Goal: Task Accomplishment & Management: Use online tool/utility

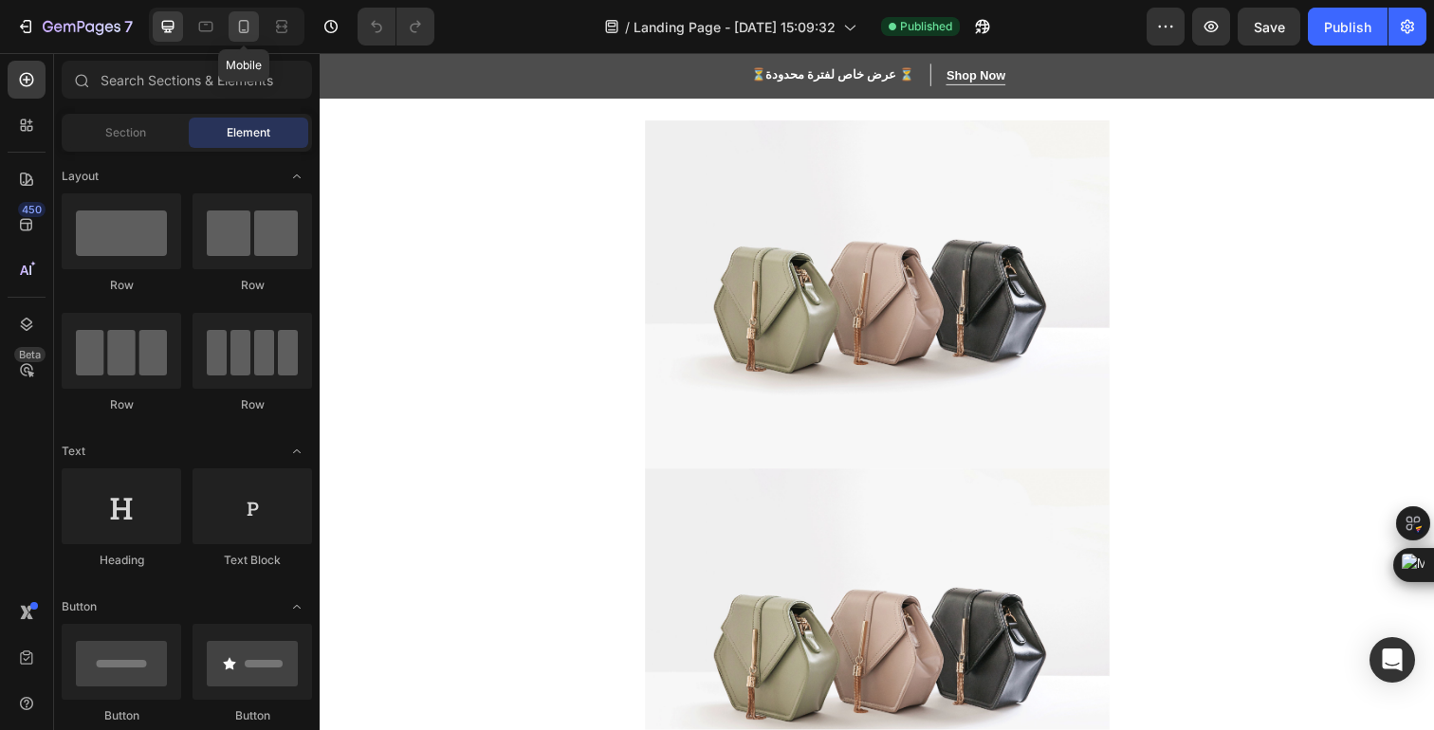
click at [247, 30] on icon at bounding box center [244, 26] width 10 height 13
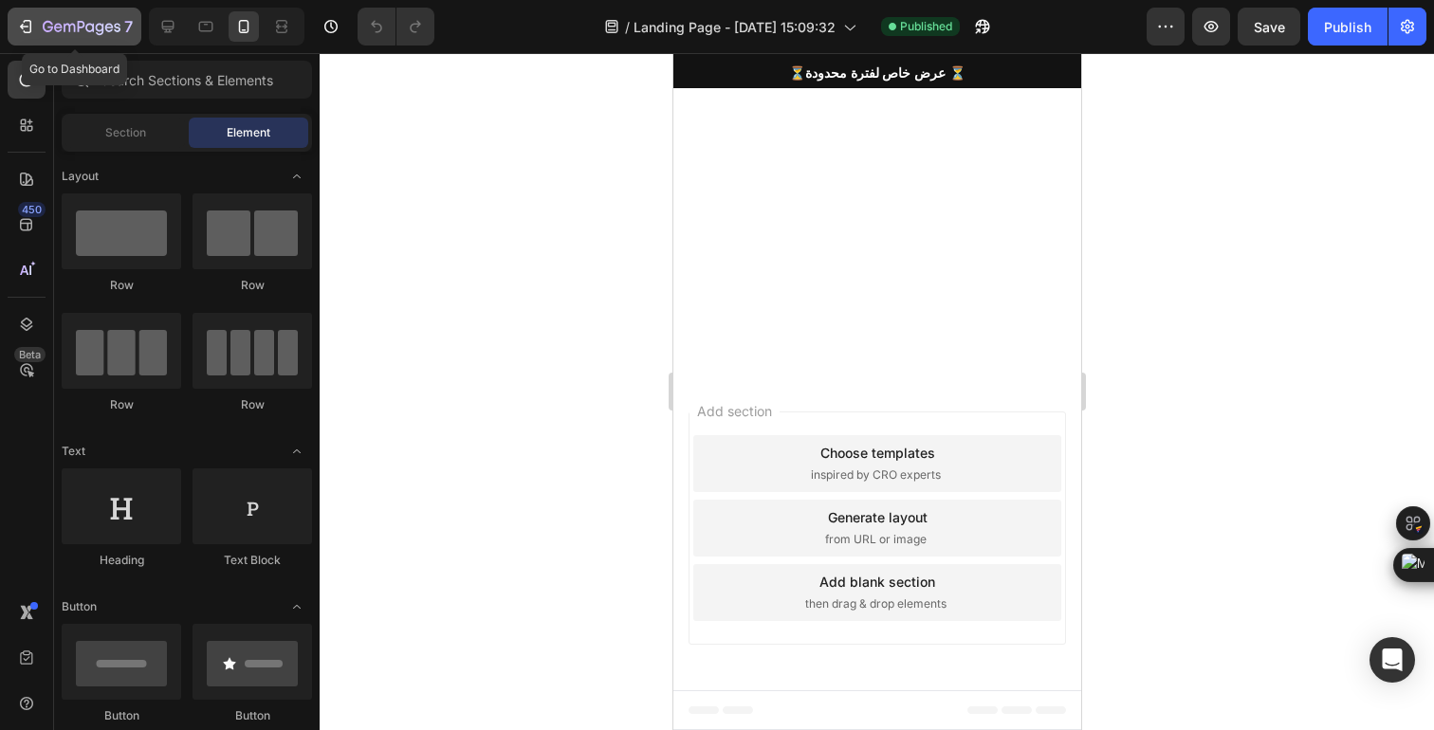
scroll to position [3194, 0]
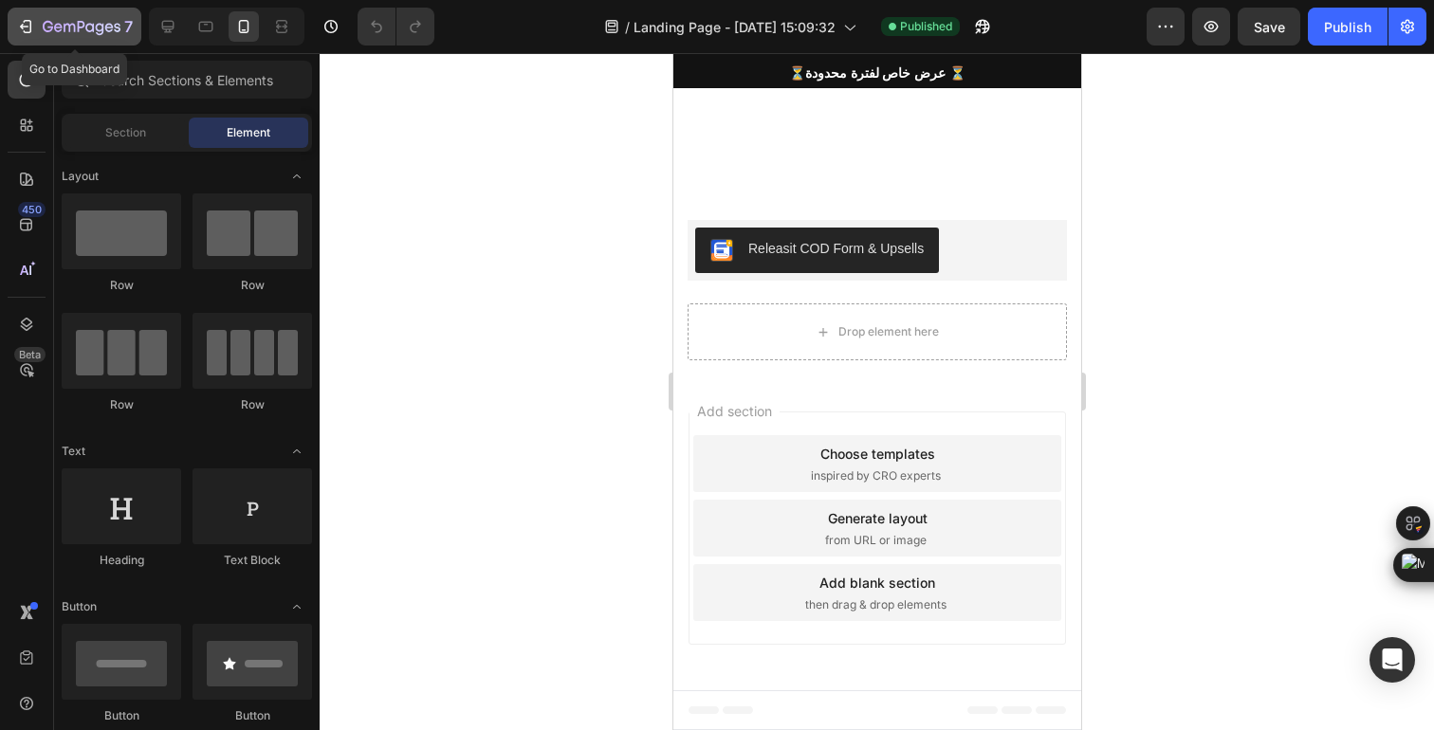
click at [24, 27] on icon "button" at bounding box center [25, 26] width 19 height 19
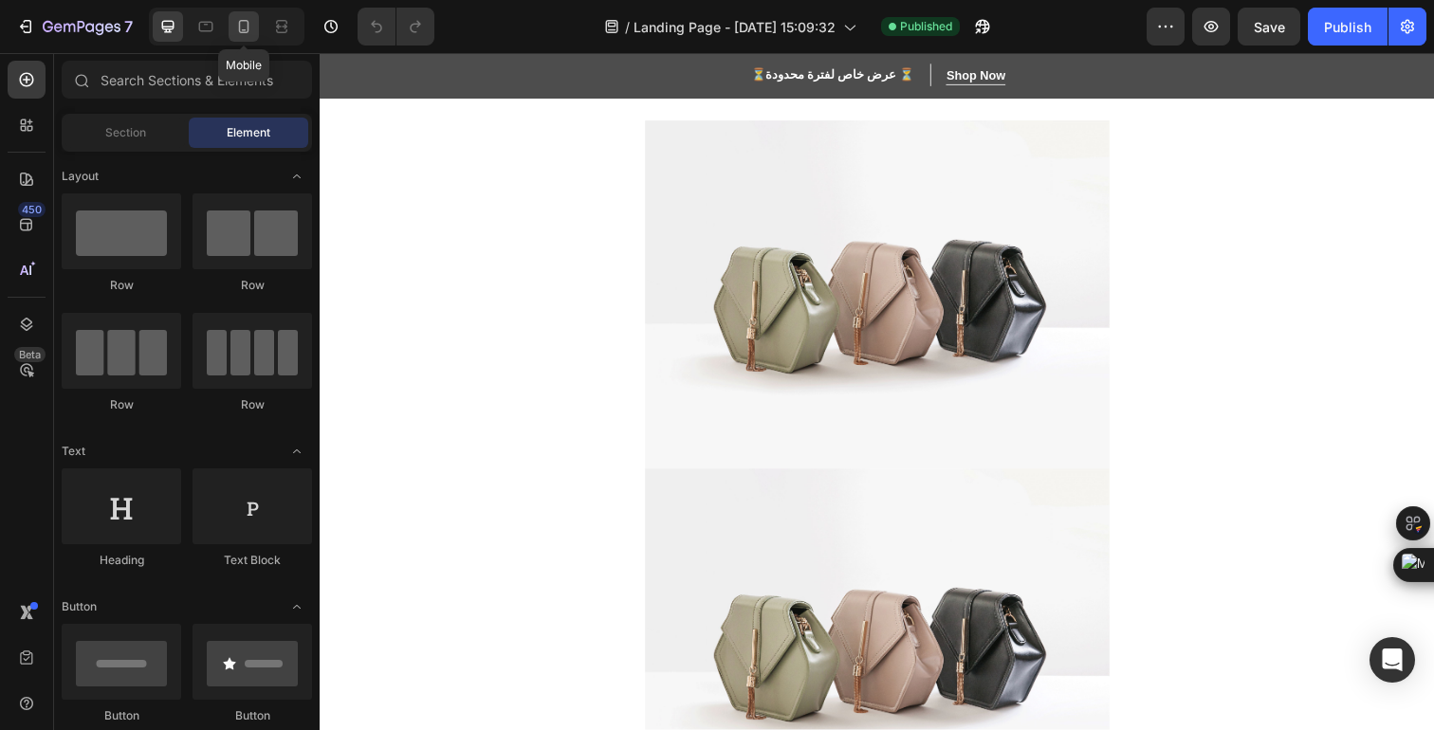
click at [247, 36] on div at bounding box center [244, 26] width 30 height 30
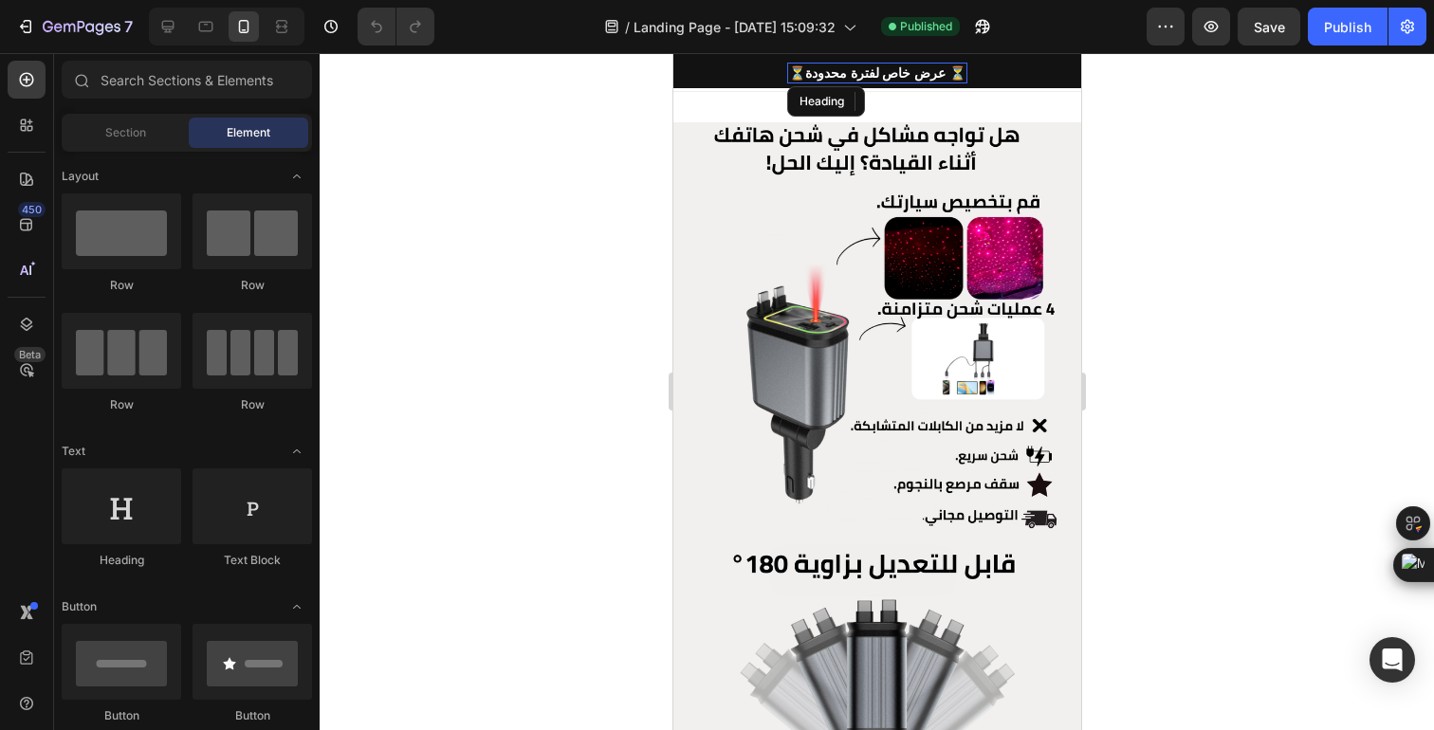
click at [832, 72] on strong "⏳عرض خاص لفترة محدودة ⏳" at bounding box center [876, 72] width 177 height 15
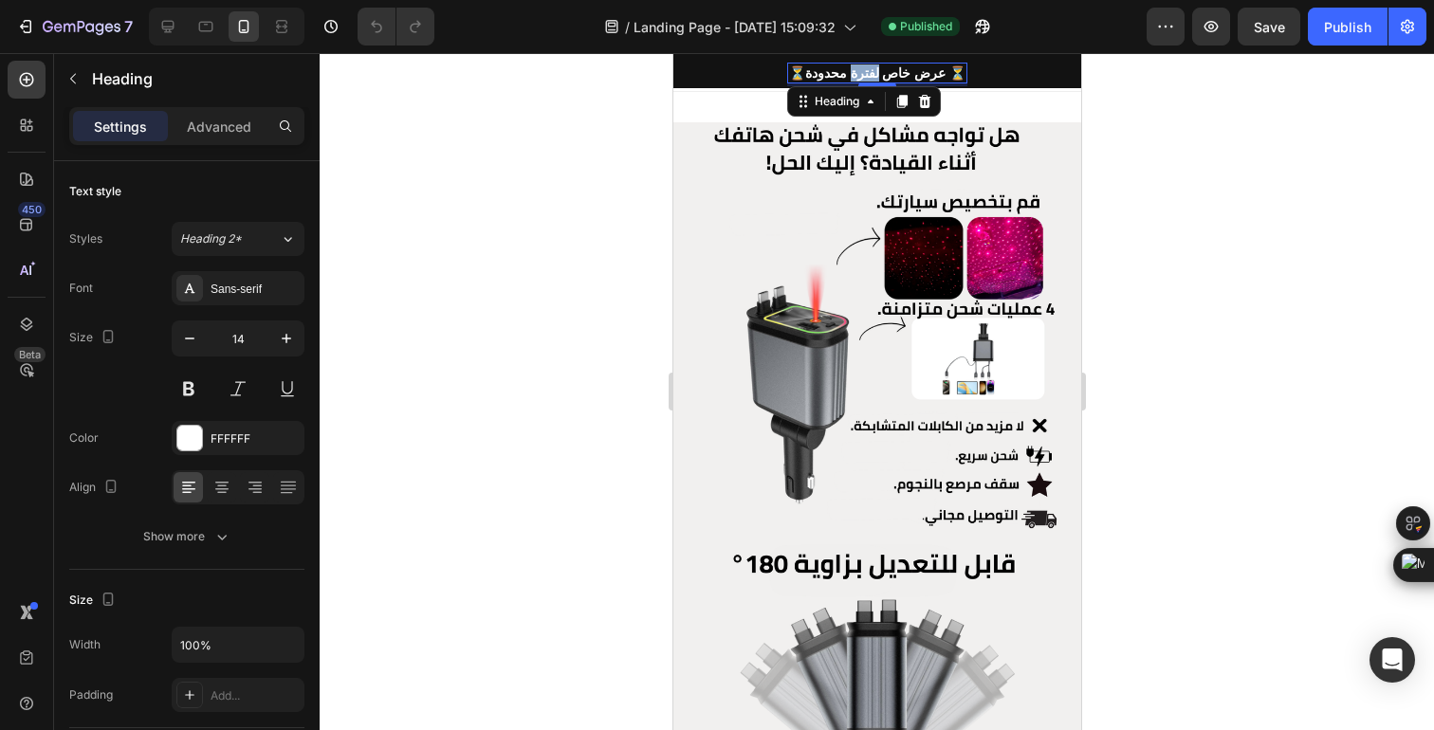
click at [868, 72] on strong "⏳عرض خاص لفترة محدودة ⏳" at bounding box center [876, 72] width 177 height 15
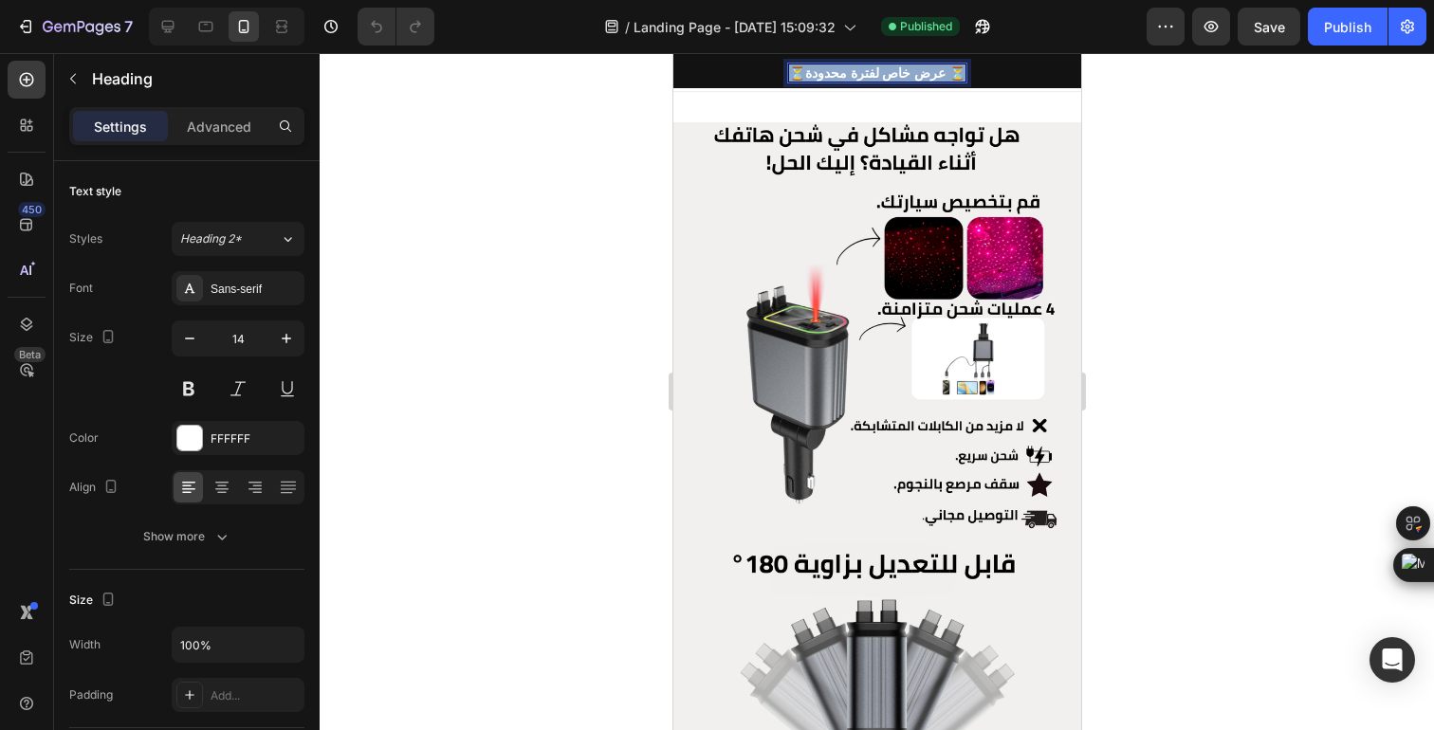
click at [868, 72] on strong "⏳عرض خاص لفترة محدودة ⏳" at bounding box center [876, 72] width 177 height 15
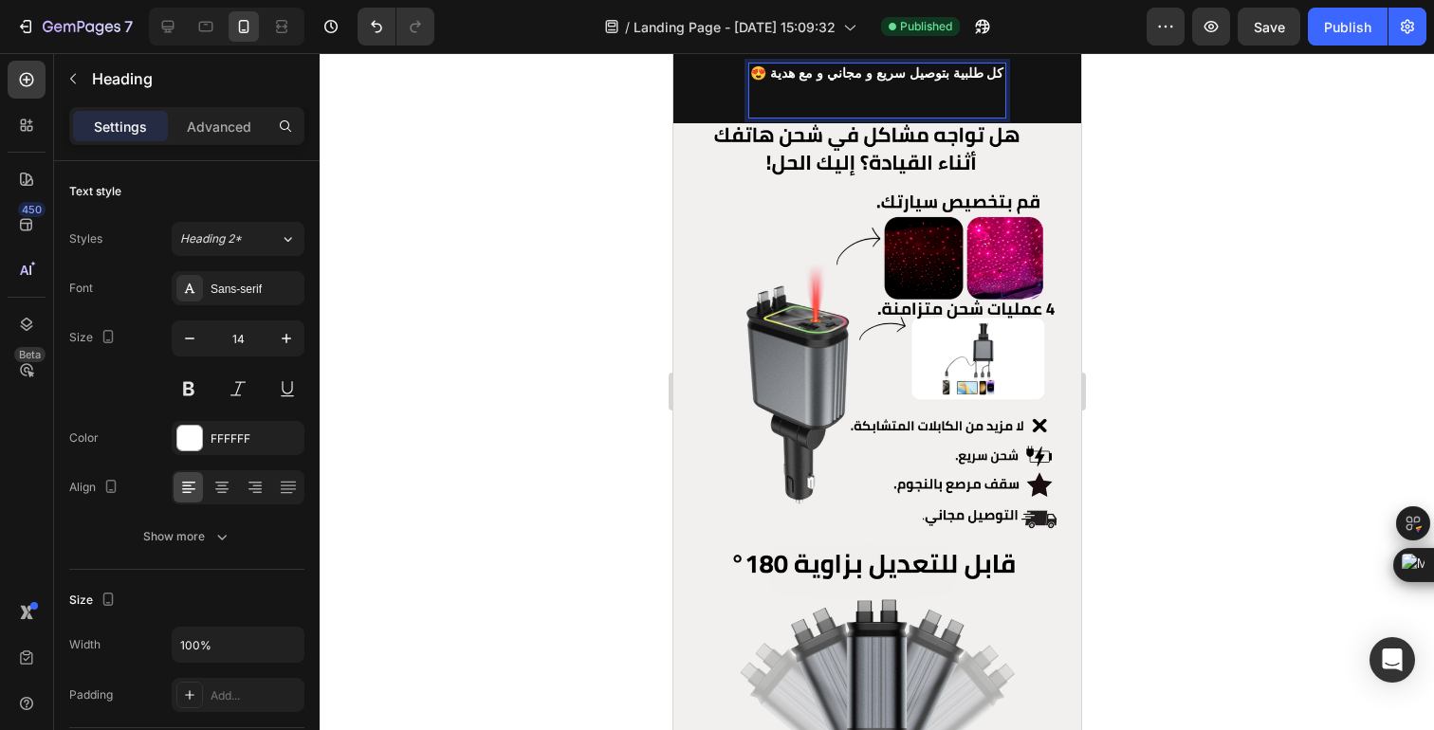
click at [560, 137] on div at bounding box center [877, 391] width 1114 height 677
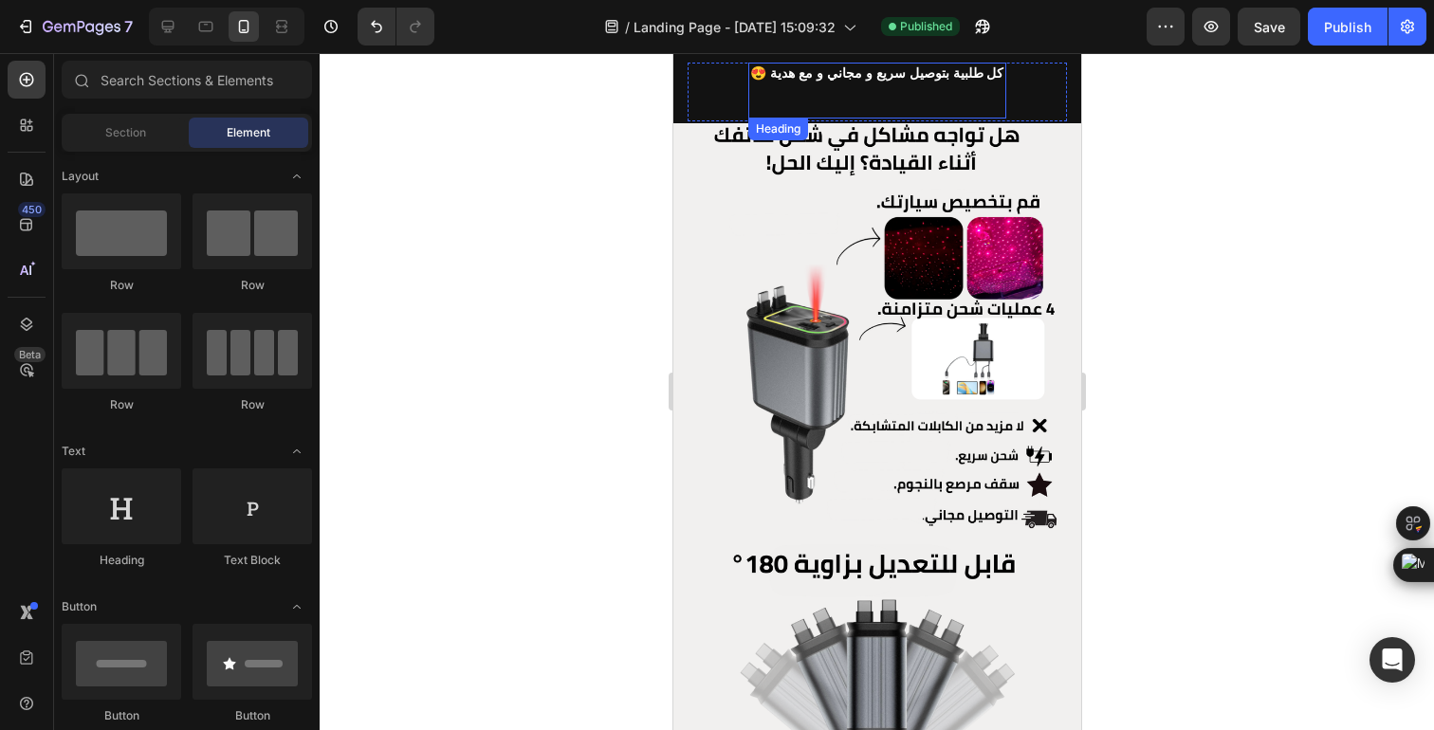
click at [849, 95] on p "😍 كل طلبية بتوصيل سريع و مجاني و مع هدية" at bounding box center [875, 90] width 253 height 52
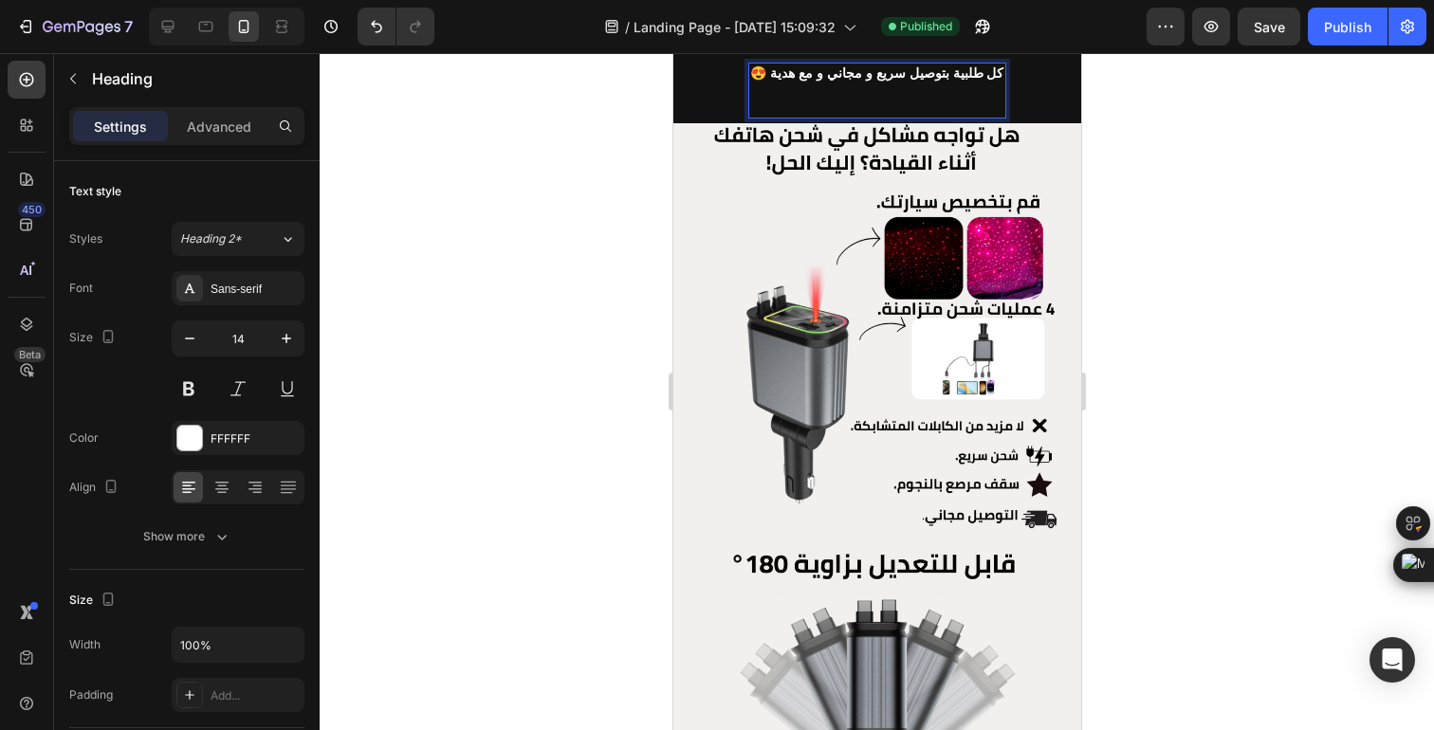
click at [787, 96] on p "😍 كل طلبية بتوصيل سريع و مجاني و مع هدية" at bounding box center [875, 90] width 253 height 52
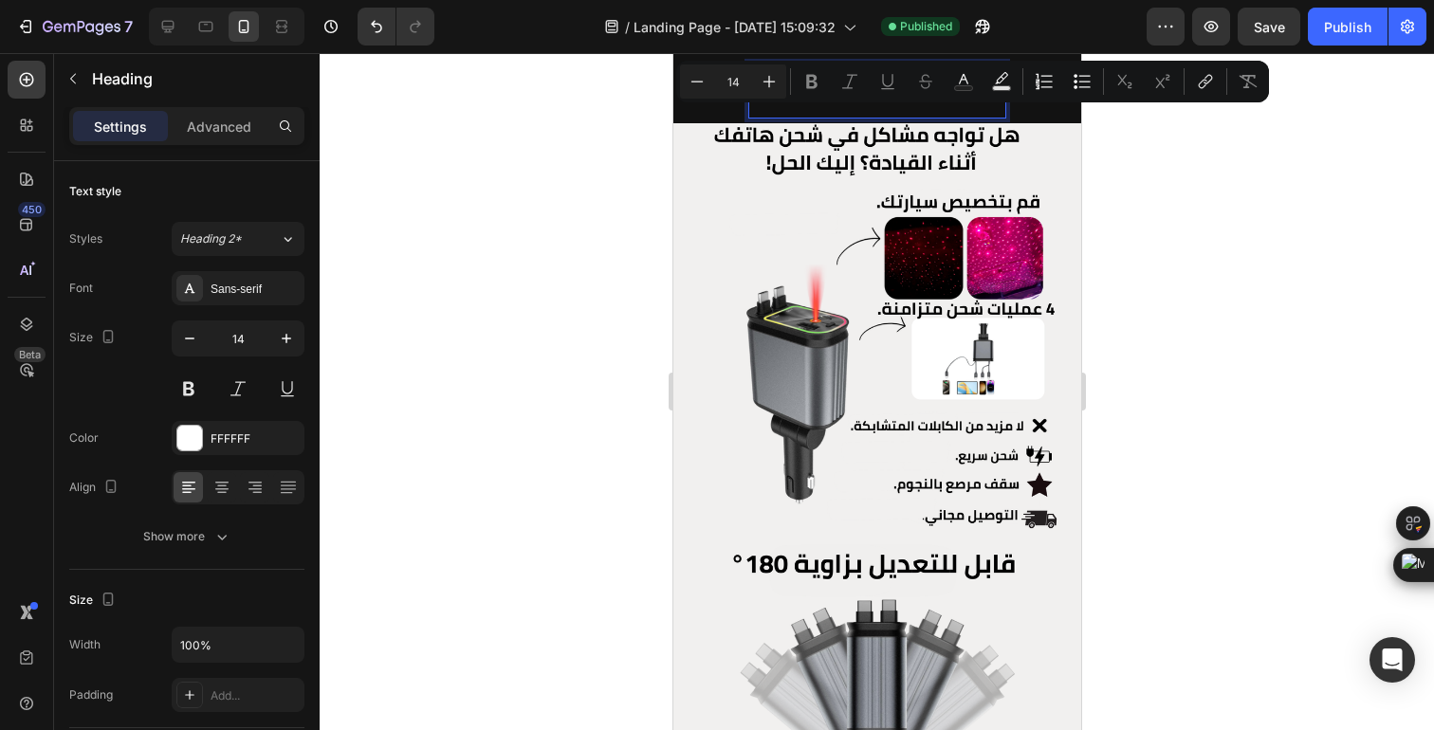
click at [798, 108] on p "😍 كل طلبية بتوصيل سريع و مجاني و مع هدية" at bounding box center [875, 90] width 253 height 52
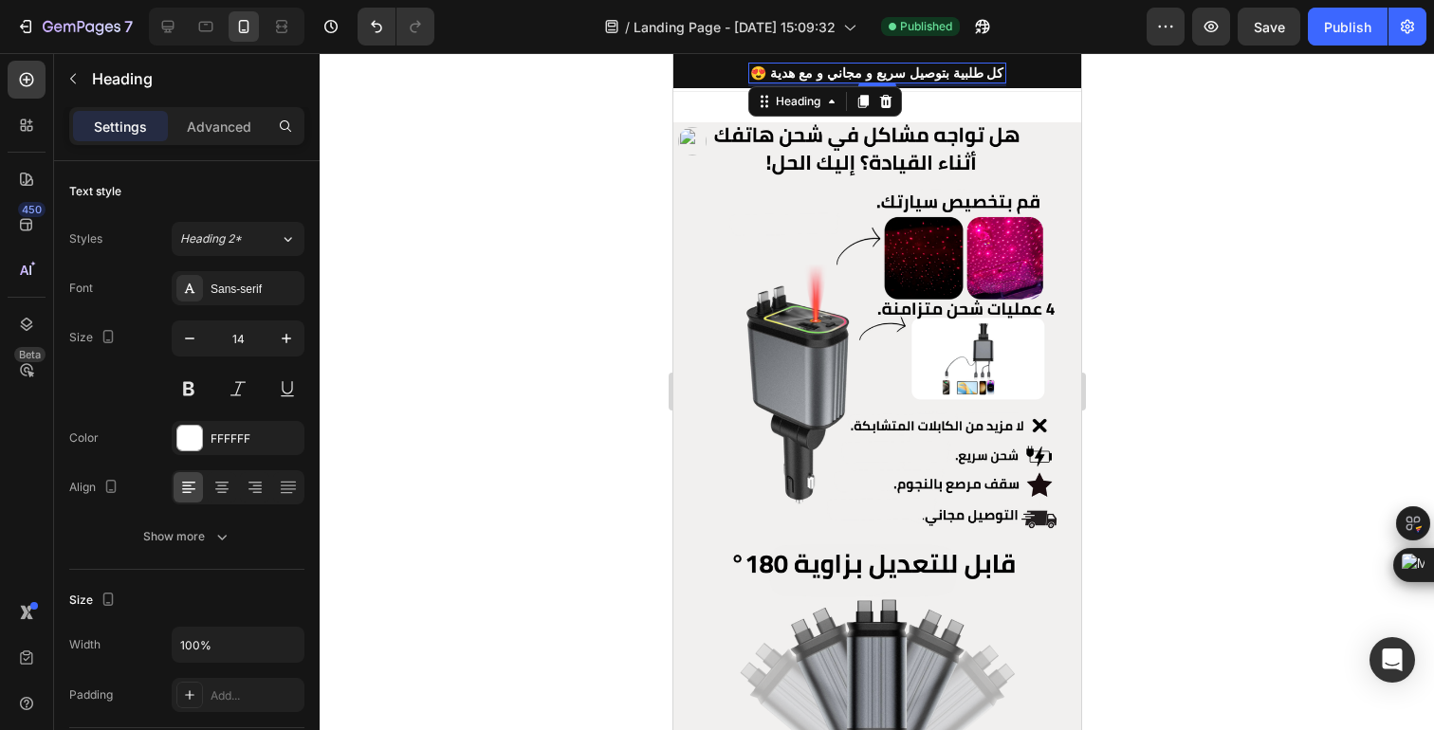
click at [504, 178] on div at bounding box center [877, 391] width 1114 height 677
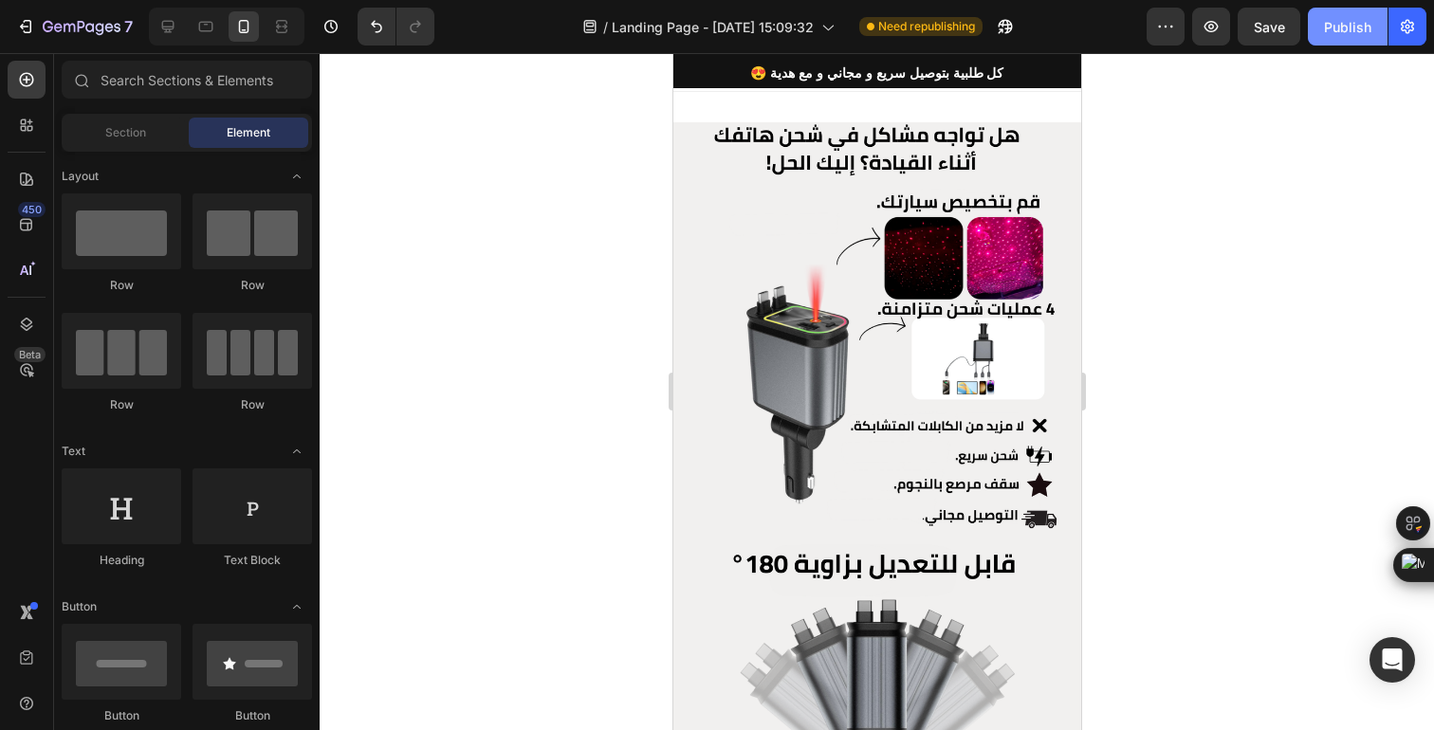
click at [1344, 43] on button "Publish" at bounding box center [1348, 27] width 80 height 38
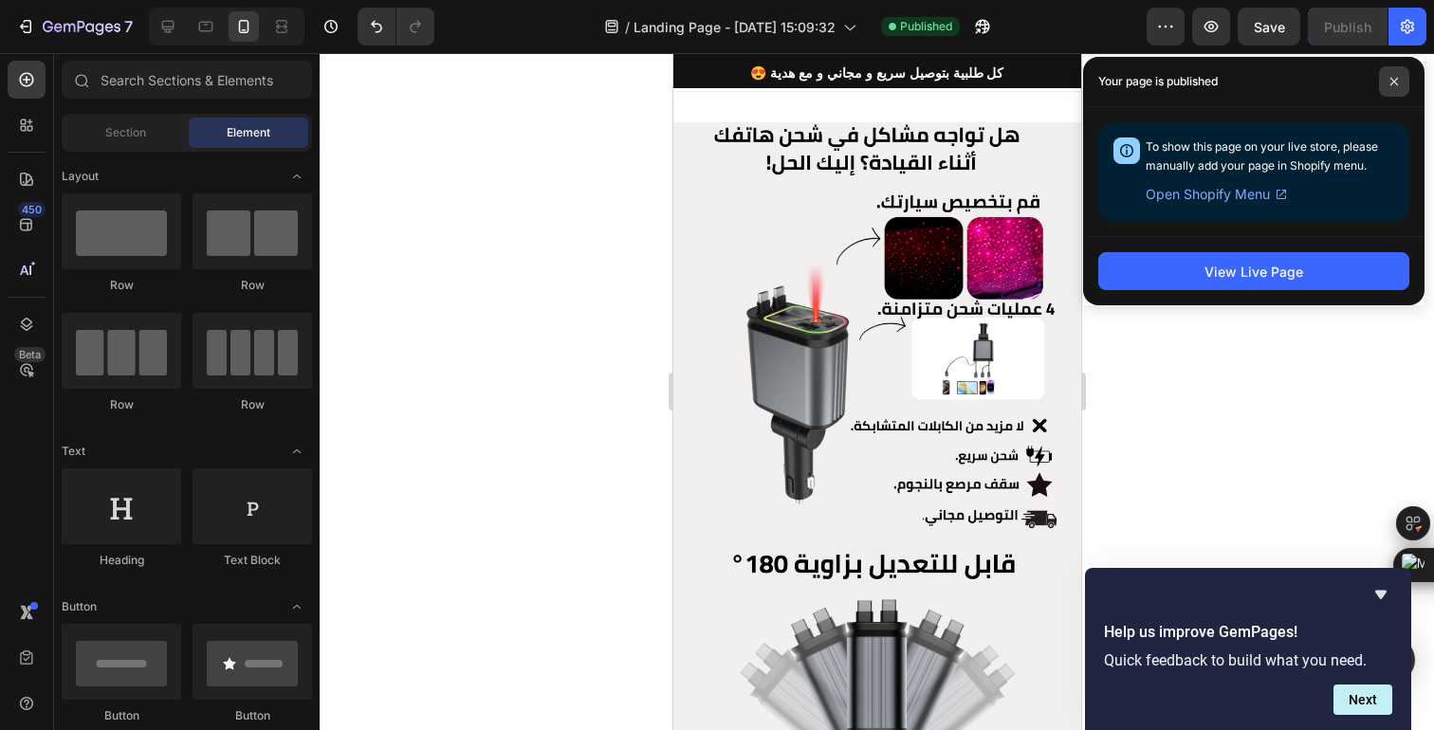
click at [1395, 82] on icon at bounding box center [1393, 81] width 9 height 9
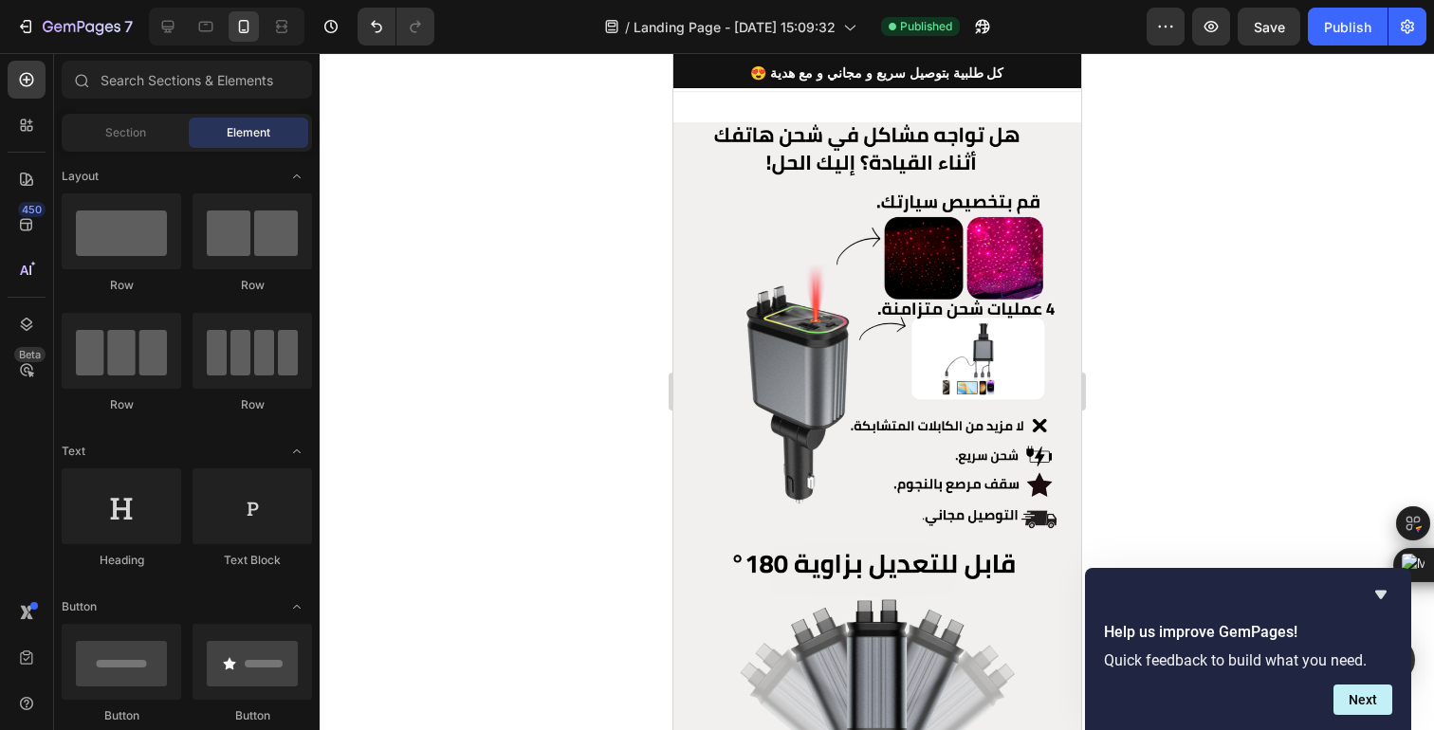
click at [1343, 532] on div at bounding box center [877, 391] width 1114 height 677
click at [27, 20] on icon "button" at bounding box center [28, 26] width 9 height 13
